Goal: Task Accomplishment & Management: Use online tool/utility

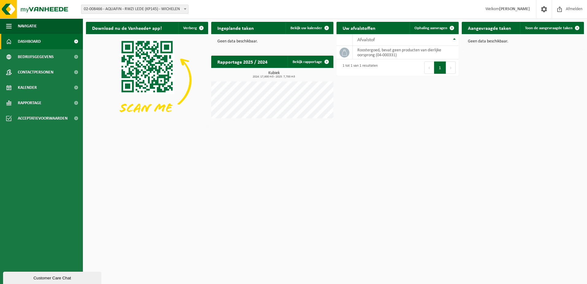
click at [185, 10] on b at bounding box center [185, 9] width 2 height 2
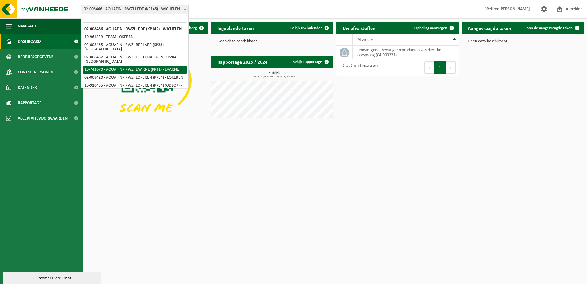
select select "4680"
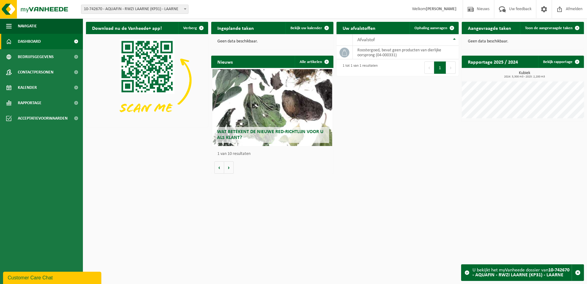
click at [452, 27] on span at bounding box center [452, 28] width 12 height 12
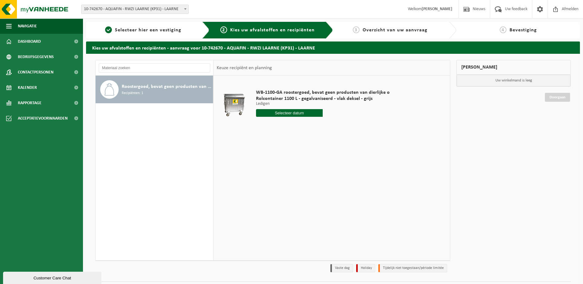
click at [307, 113] on input "text" at bounding box center [289, 113] width 67 height 8
click at [294, 156] on div "11" at bounding box center [293, 158] width 11 height 10
type input "Van 2025-09-11"
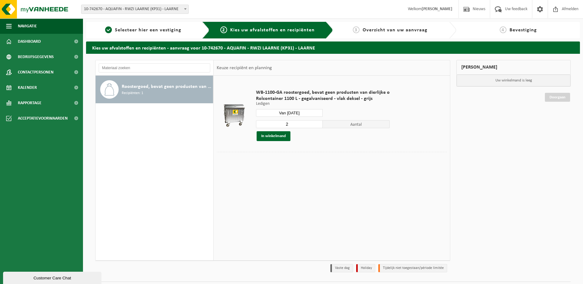
click at [282, 136] on button "In winkelmand" at bounding box center [274, 136] width 34 height 10
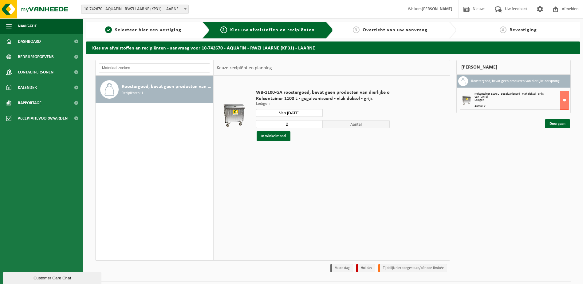
click at [555, 124] on link "Doorgaan" at bounding box center [557, 123] width 25 height 9
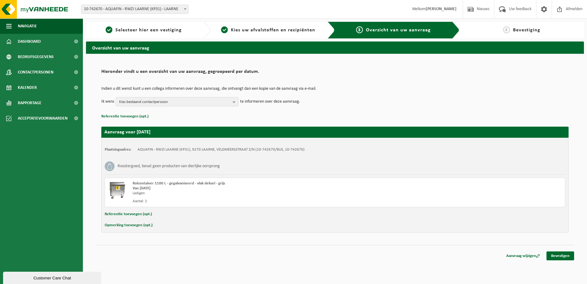
click at [556, 256] on link "Bevestigen" at bounding box center [561, 255] width 28 height 9
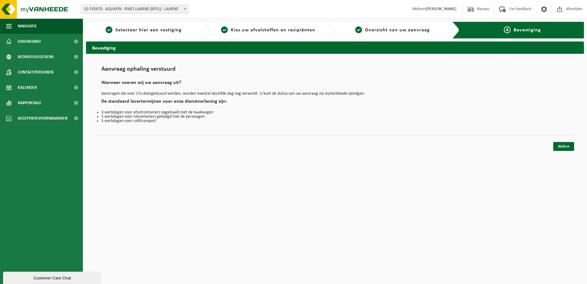
click at [567, 147] on link "Sluiten" at bounding box center [564, 146] width 21 height 9
